Goal: Task Accomplishment & Management: Use online tool/utility

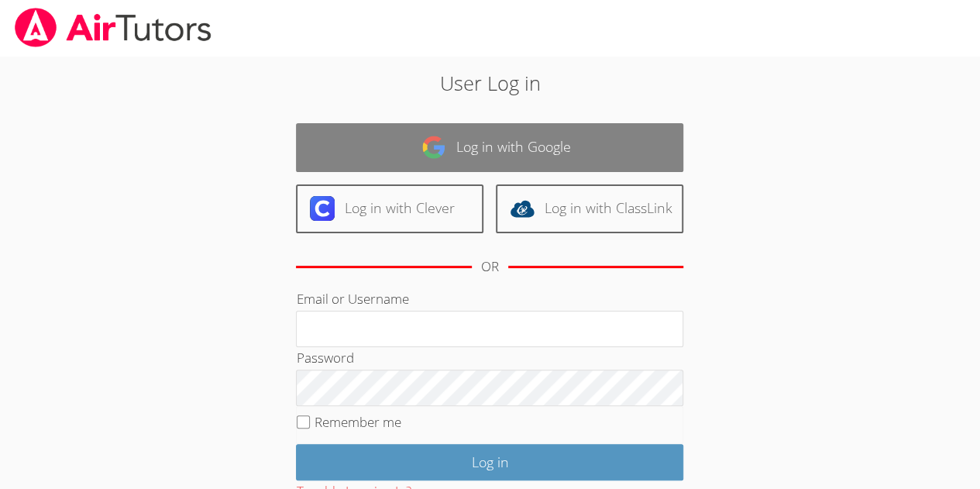
click at [504, 146] on link "Log in with Google" at bounding box center [489, 147] width 387 height 49
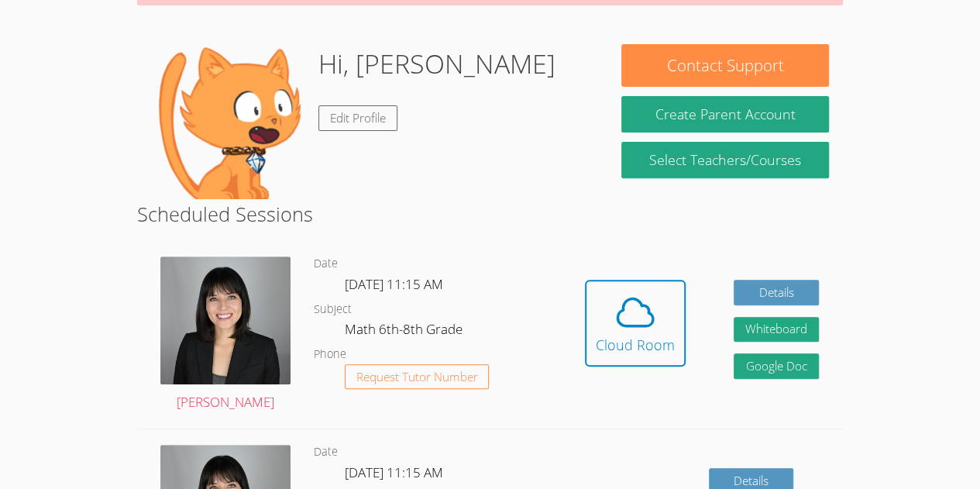
scroll to position [210, 0]
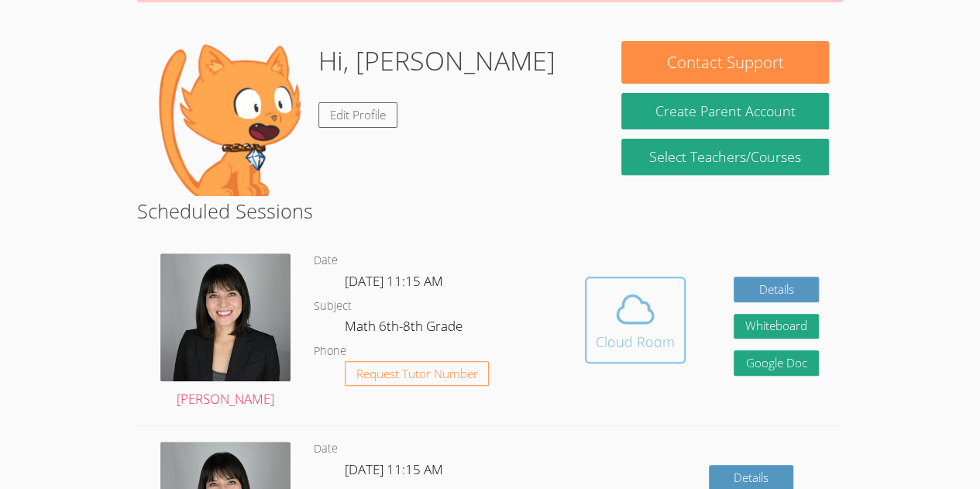
click at [616, 338] on div "Cloud Room" at bounding box center [634, 342] width 79 height 22
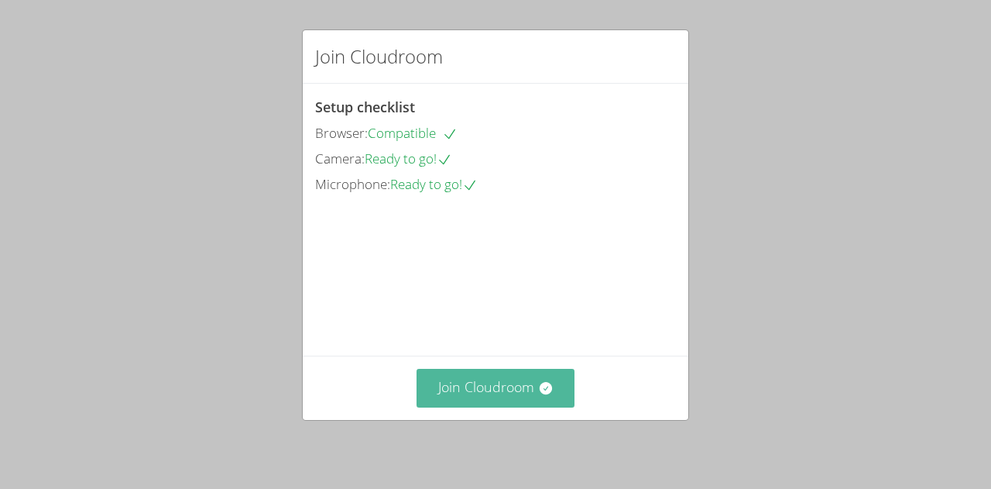
click at [496, 396] on button "Join Cloudroom" at bounding box center [496, 388] width 159 height 38
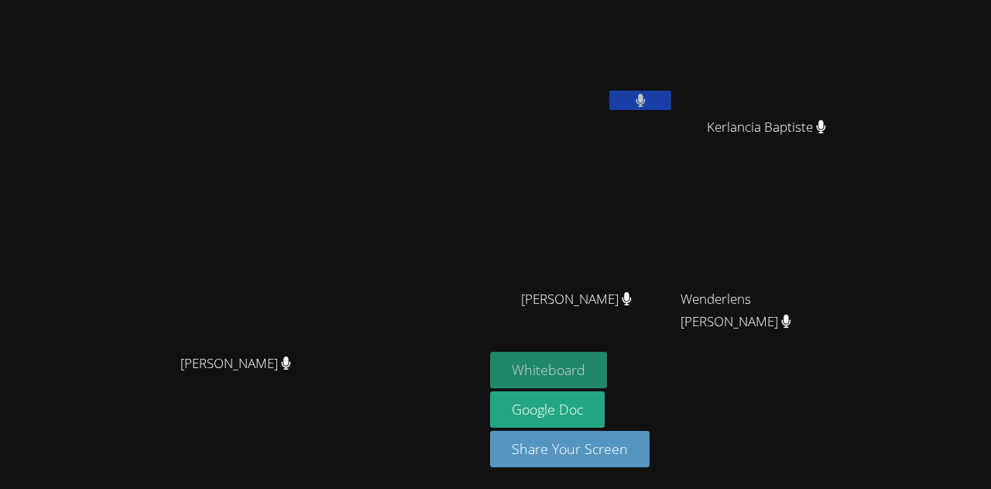
click at [565, 381] on button "Whiteboard" at bounding box center [548, 370] width 117 height 36
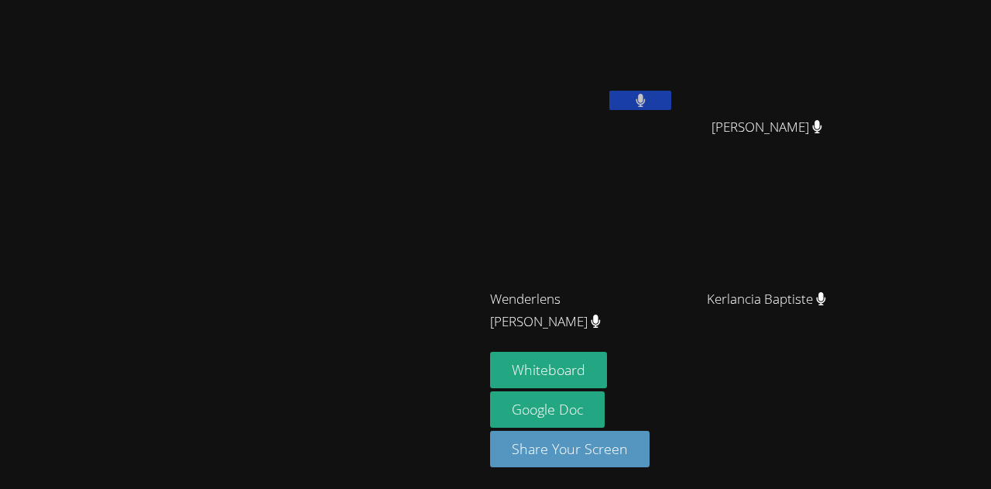
drag, startPoint x: 956, startPoint y: 0, endPoint x: 619, endPoint y: 274, distance: 433.7
click at [619, 274] on video at bounding box center [582, 230] width 184 height 104
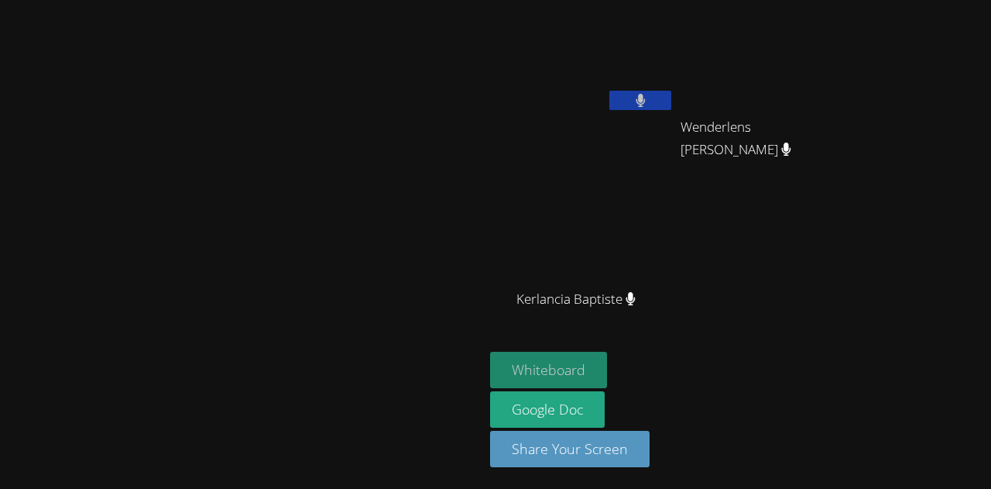
click at [607, 370] on button "Whiteboard" at bounding box center [548, 370] width 117 height 36
click at [607, 359] on button "Whiteboard" at bounding box center [548, 370] width 117 height 36
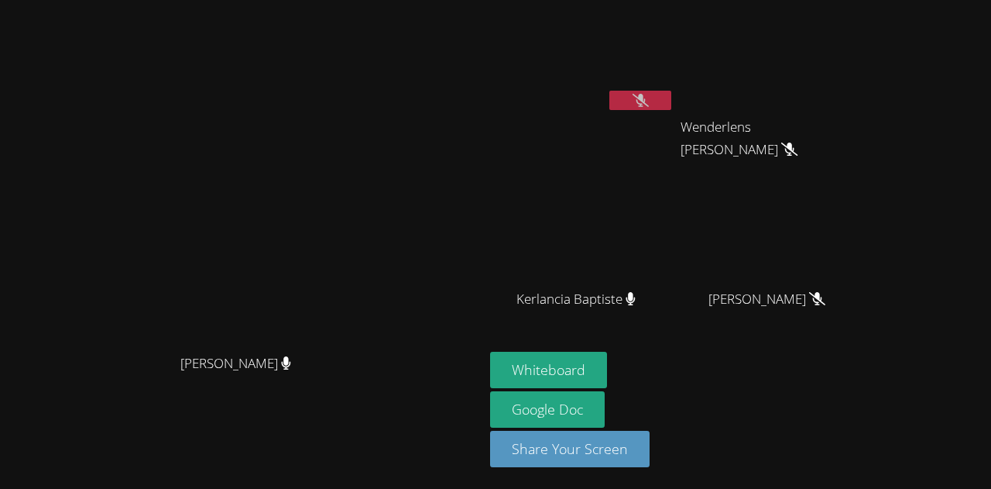
click at [490, 352] on button "Whiteboard" at bounding box center [548, 370] width 117 height 36
click at [647, 100] on button at bounding box center [640, 100] width 62 height 19
click at [643, 74] on video at bounding box center [582, 58] width 184 height 104
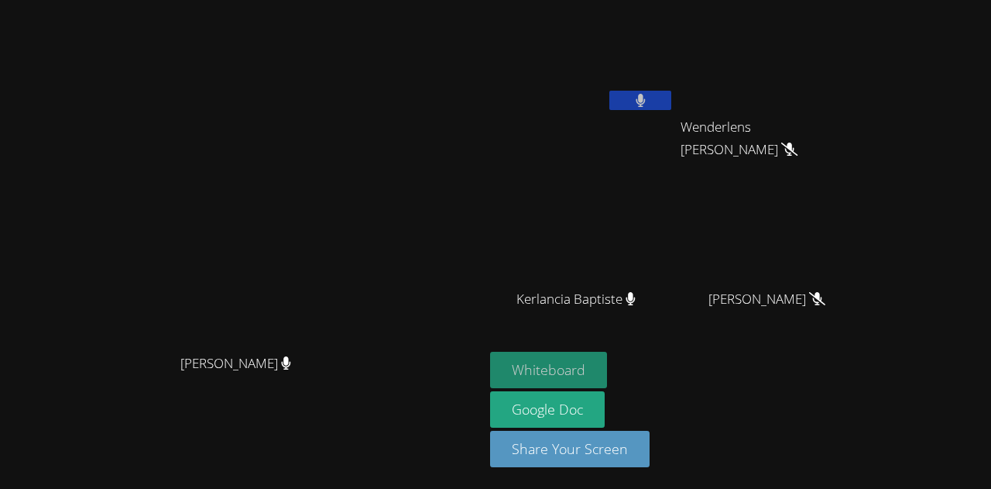
click at [568, 362] on button "Whiteboard" at bounding box center [548, 370] width 117 height 36
click at [627, 101] on button at bounding box center [640, 100] width 62 height 19
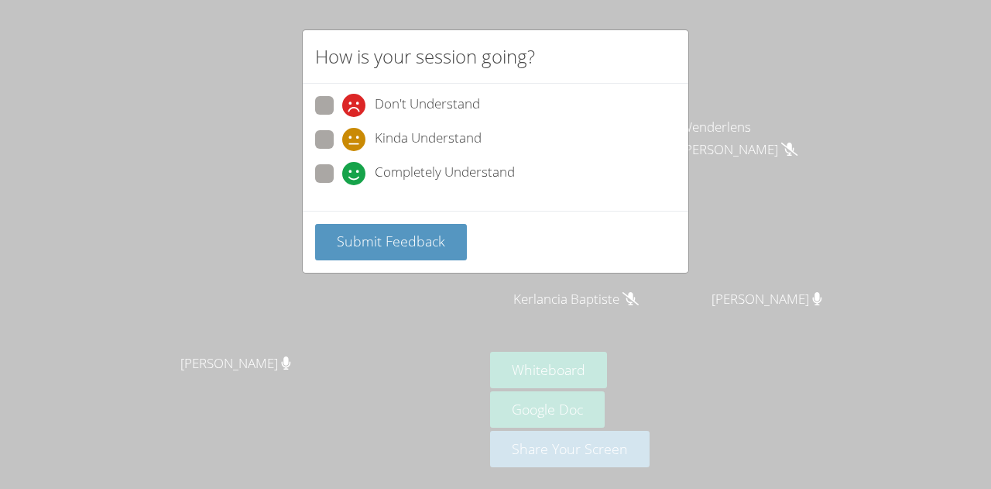
click at [342, 185] on span at bounding box center [342, 185] width 0 height 0
click at [342, 168] on input "Completely Understand" at bounding box center [348, 170] width 13 height 13
radio input "true"
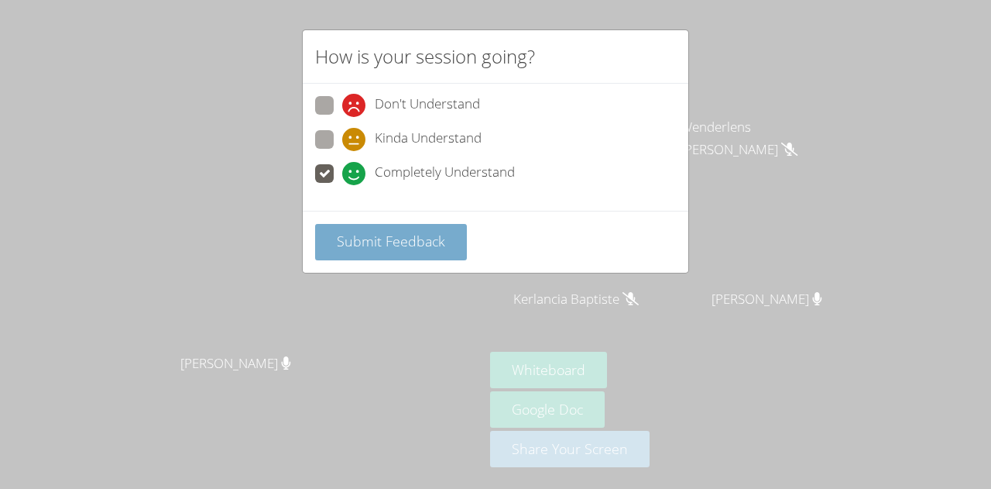
click at [401, 239] on span "Submit Feedback" at bounding box center [391, 241] width 108 height 19
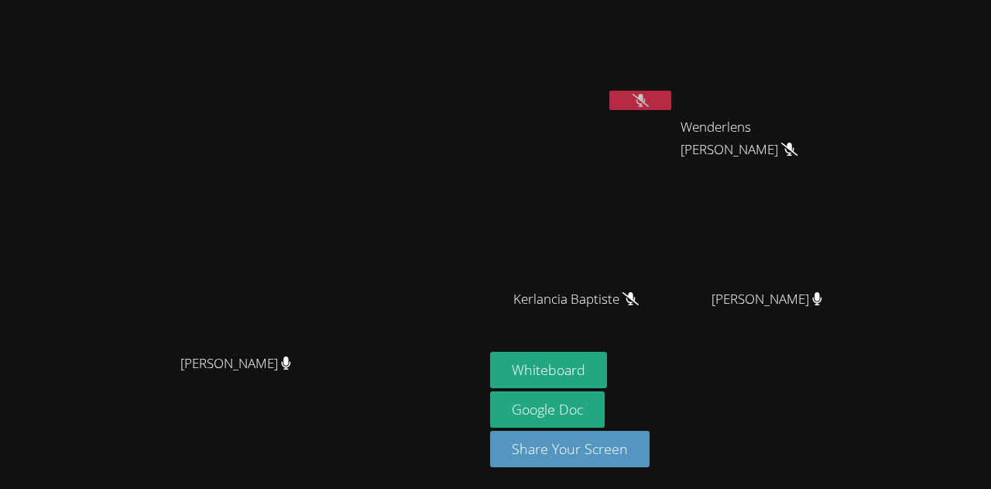
drag, startPoint x: 671, startPoint y: 94, endPoint x: 667, endPoint y: 192, distance: 98.4
click at [667, 192] on div "Jestin Chery Wenderlens Demosthene Wenderlens Demosthene Kerlancia Baptiste Ker…" at bounding box center [677, 175] width 375 height 338
click at [660, 184] on video at bounding box center [582, 230] width 184 height 104
click at [646, 156] on div "Jestin Chery" at bounding box center [582, 89] width 184 height 166
click at [625, 98] on button at bounding box center [640, 100] width 62 height 19
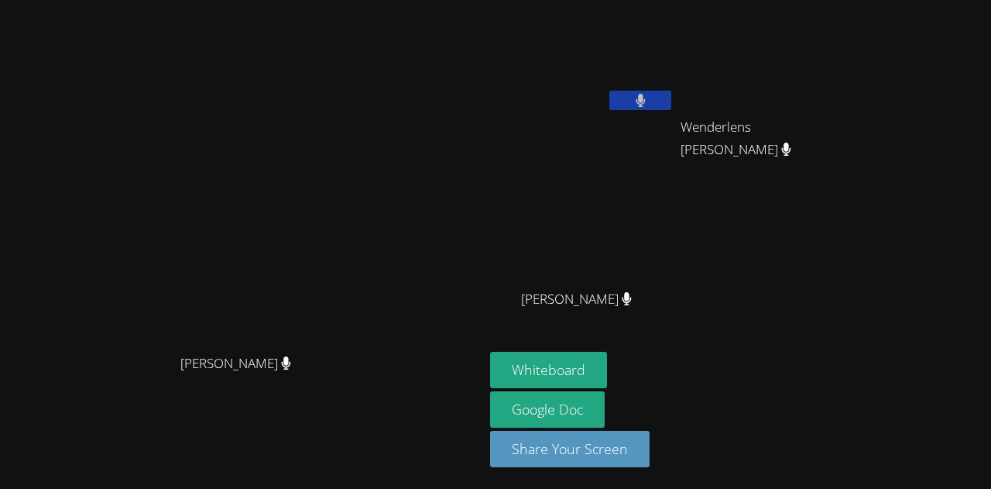
click at [484, 108] on main "Kirsten Marino Kirsten Marino" at bounding box center [242, 244] width 484 height 489
